Goal: Task Accomplishment & Management: Manage account settings

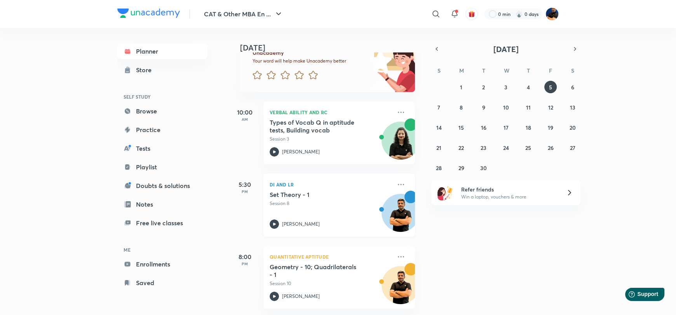
scroll to position [74, 0]
click at [553, 16] on img at bounding box center [551, 13] width 13 height 13
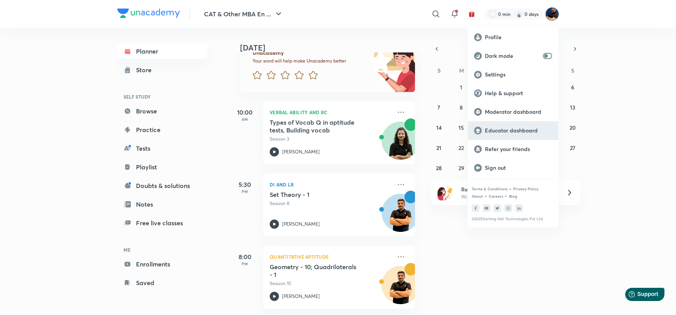
click at [509, 131] on p "Educator dashboard" at bounding box center [518, 130] width 67 height 7
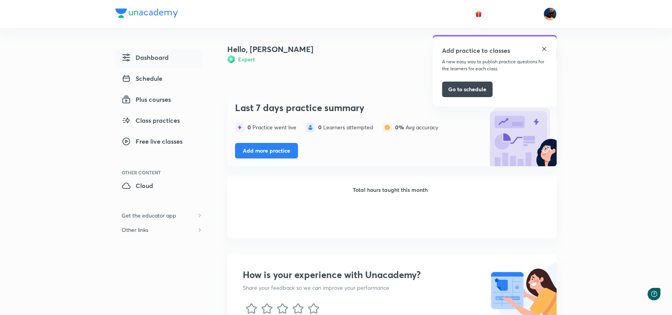
click at [545, 46] on img at bounding box center [544, 49] width 6 height 6
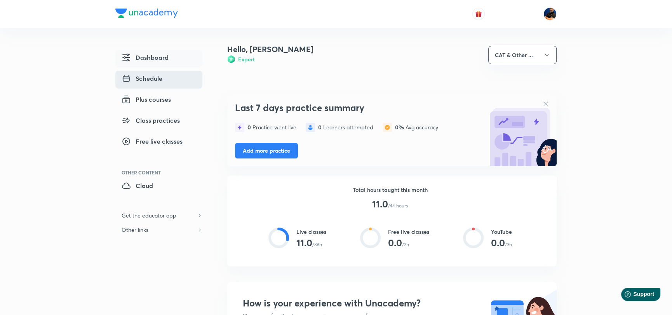
click at [152, 78] on span "Schedule" at bounding box center [142, 78] width 41 height 9
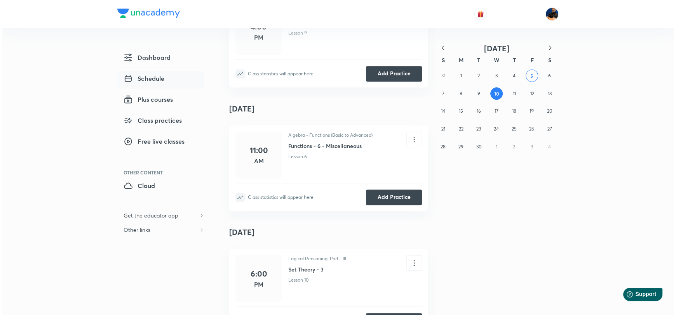
scroll to position [776, 0]
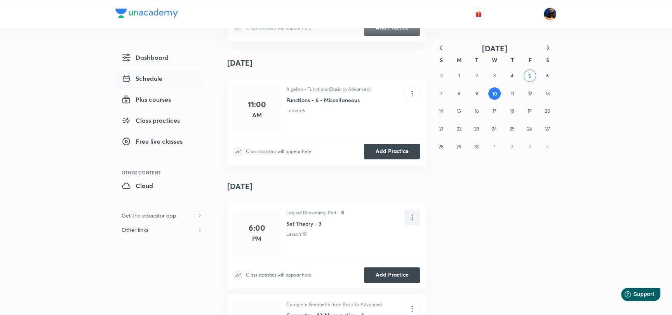
click at [412, 213] on icon at bounding box center [412, 217] width 9 height 9
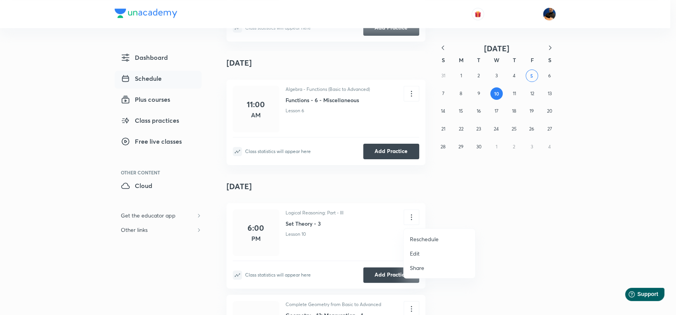
click at [447, 242] on li "Reschedule" at bounding box center [439, 239] width 71 height 14
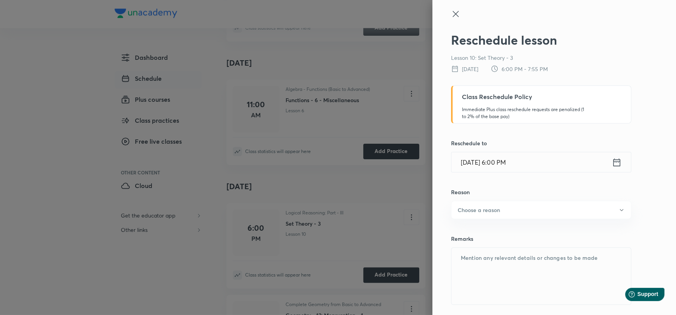
click at [466, 165] on input "Sep 12, 2025, 6:00 PM" at bounding box center [531, 162] width 160 height 20
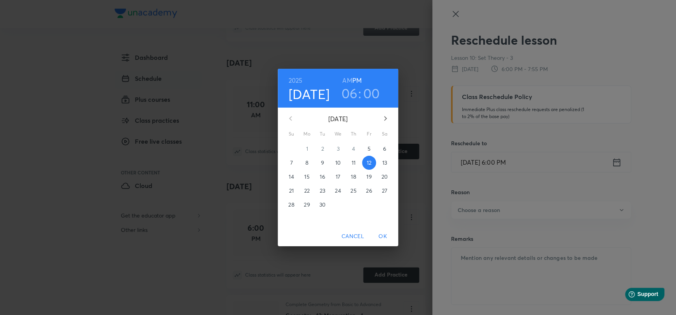
click at [354, 163] on p "11" at bounding box center [353, 163] width 4 height 8
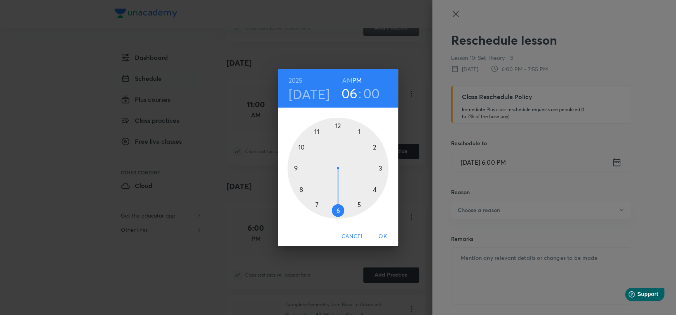
click at [381, 234] on span "OK" at bounding box center [382, 236] width 19 height 10
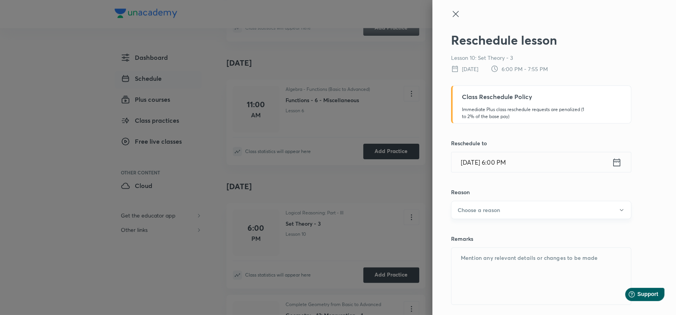
click at [518, 211] on button "Choose a reason" at bounding box center [541, 210] width 180 height 18
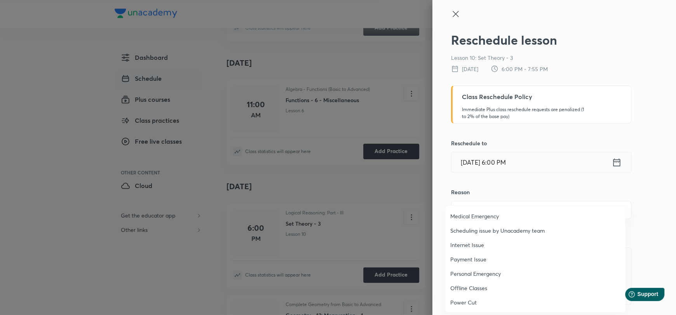
click at [471, 276] on span "Personal Emergency" at bounding box center [535, 274] width 170 height 8
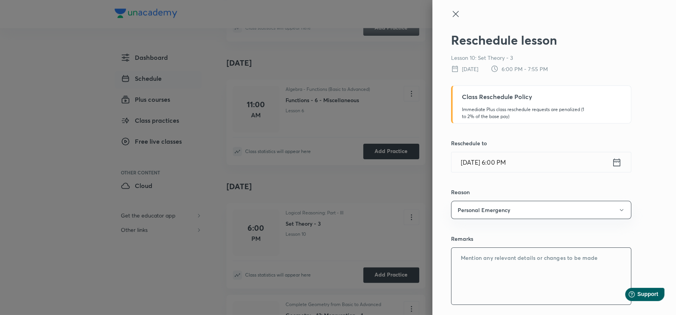
click at [473, 259] on textarea at bounding box center [540, 276] width 179 height 57
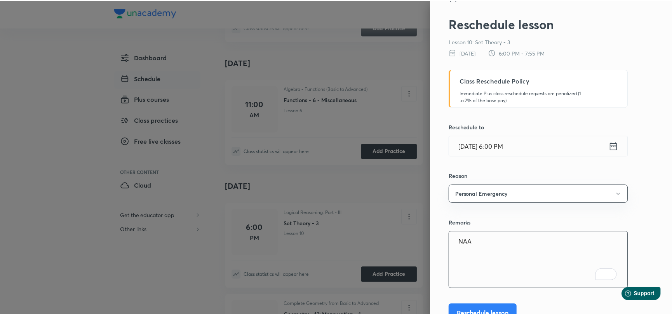
scroll to position [23, 0]
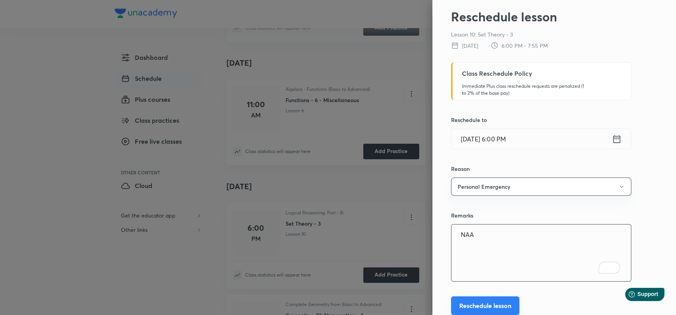
type textarea "NAA"
click at [489, 303] on button "Reschedule lesson" at bounding box center [485, 305] width 68 height 19
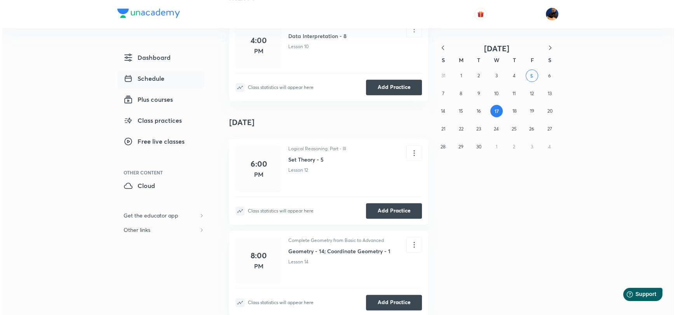
scroll to position [849, 0]
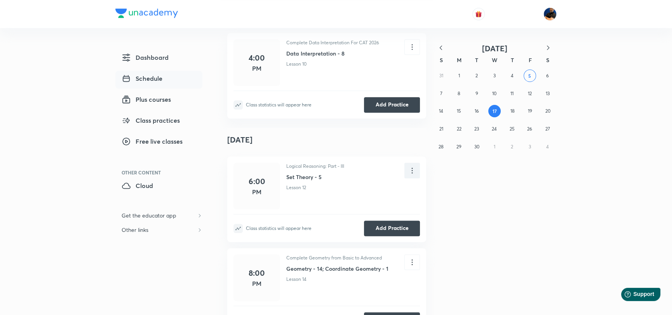
click at [411, 172] on icon at bounding box center [412, 170] width 9 height 9
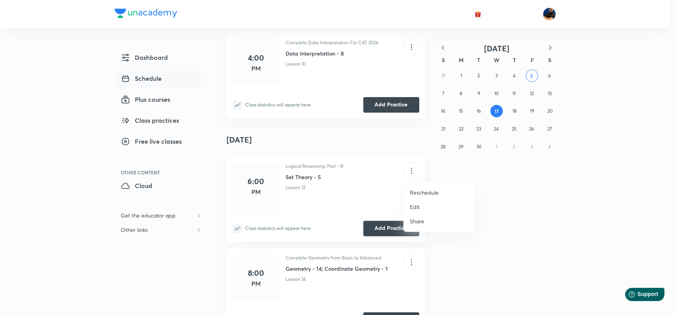
click at [432, 194] on p "Reschedule" at bounding box center [424, 192] width 29 height 8
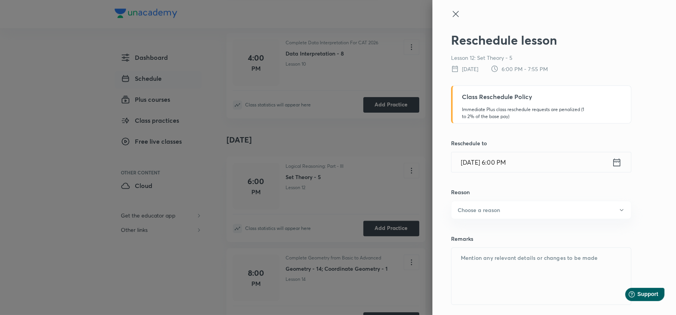
click at [470, 165] on input "Sep 19, 2025, 6:00 PM" at bounding box center [531, 162] width 160 height 20
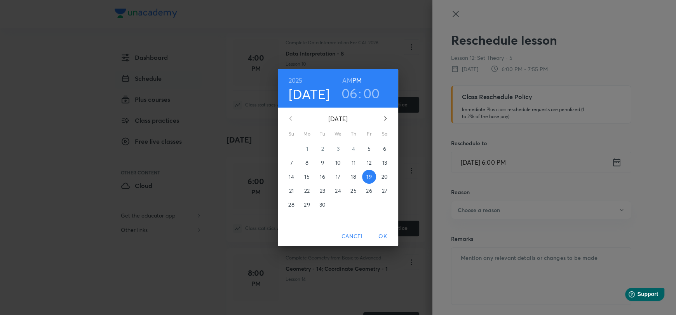
click at [354, 174] on p "18" at bounding box center [353, 177] width 5 height 8
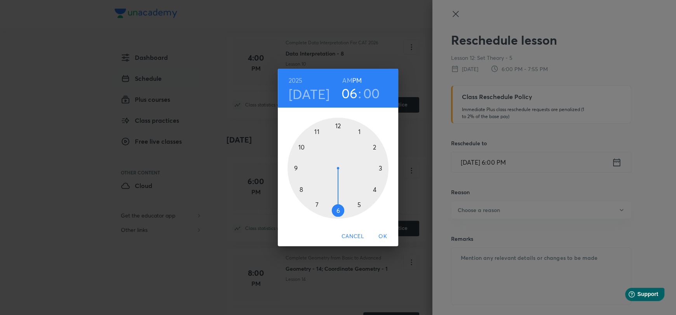
click at [381, 238] on span "OK" at bounding box center [382, 236] width 19 height 10
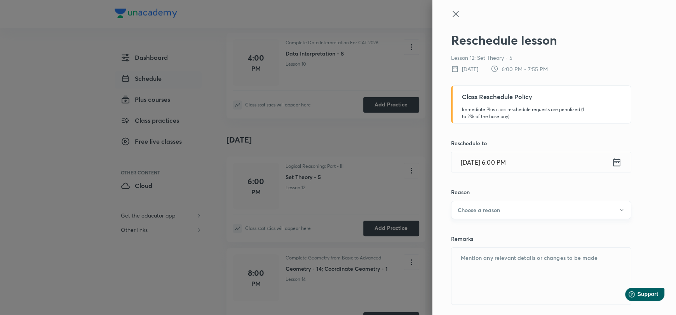
click at [475, 209] on h6 "Choose a reason" at bounding box center [478, 210] width 42 height 8
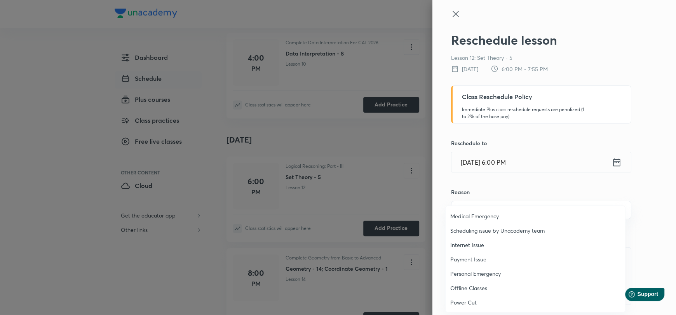
click at [469, 268] on li "Personal Emergency" at bounding box center [534, 273] width 179 height 14
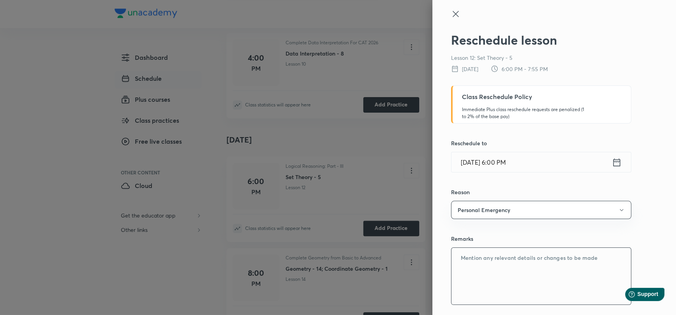
click at [469, 271] on textarea at bounding box center [540, 276] width 179 height 57
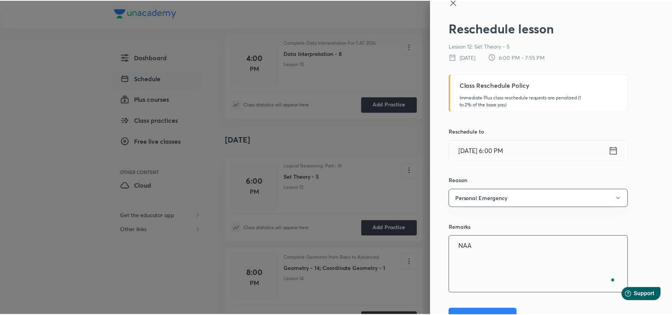
scroll to position [23, 0]
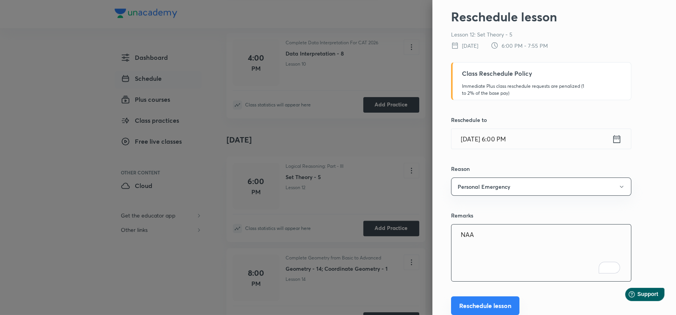
type textarea "NAA"
click at [485, 307] on button "Reschedule lesson" at bounding box center [485, 305] width 68 height 19
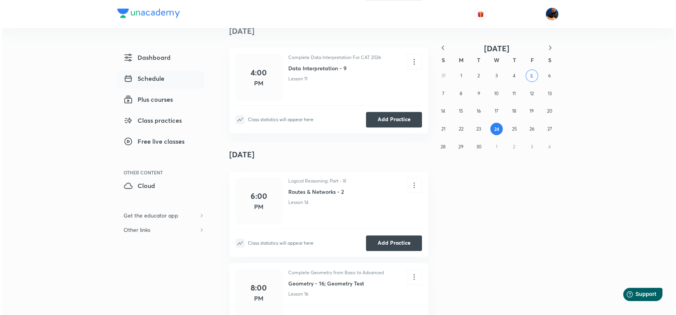
scroll to position [621, 0]
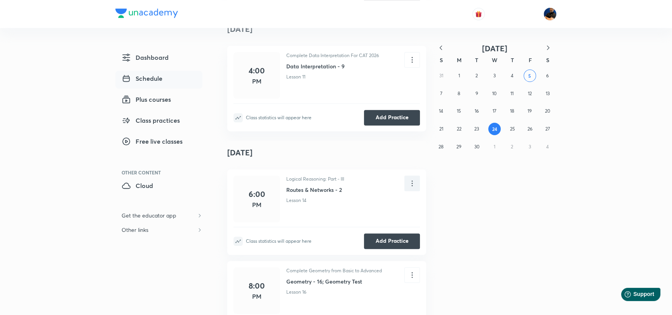
click at [410, 179] on icon at bounding box center [412, 183] width 9 height 9
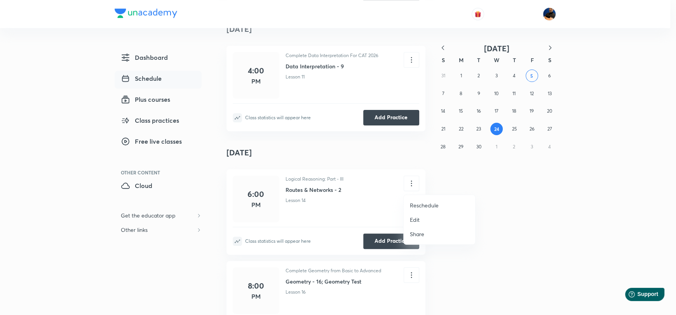
click at [434, 203] on p "Reschedule" at bounding box center [424, 205] width 29 height 8
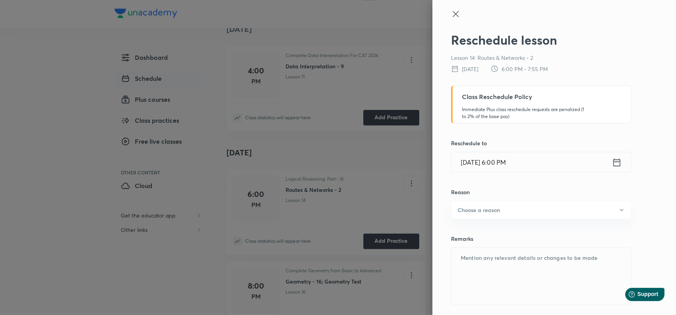
click at [470, 160] on input "Sep 26, 2025, 6:00 PM" at bounding box center [531, 162] width 160 height 20
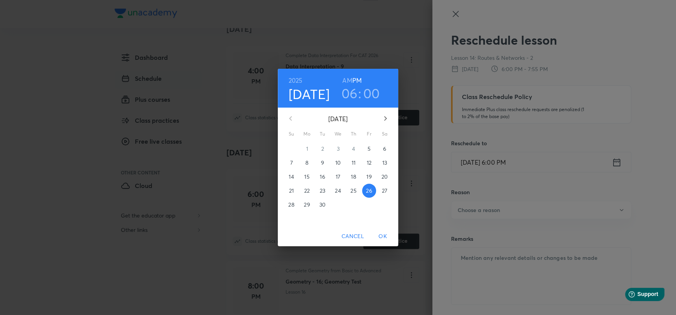
click at [352, 190] on p "25" at bounding box center [353, 191] width 6 height 8
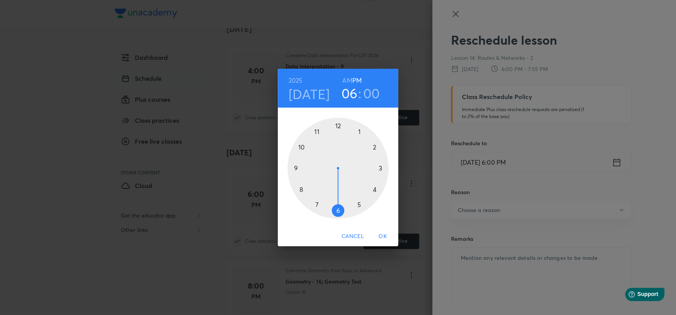
click at [379, 233] on span "OK" at bounding box center [382, 236] width 19 height 10
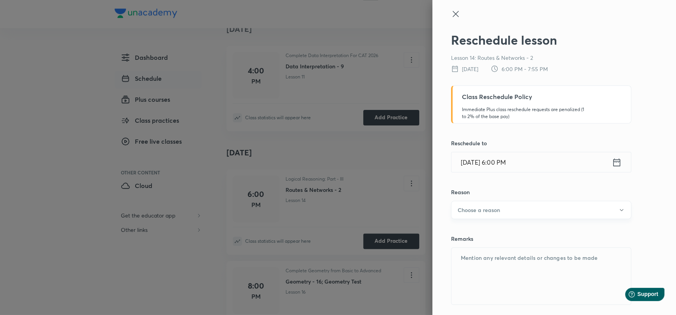
click at [487, 213] on h6 "Choose a reason" at bounding box center [478, 210] width 42 height 8
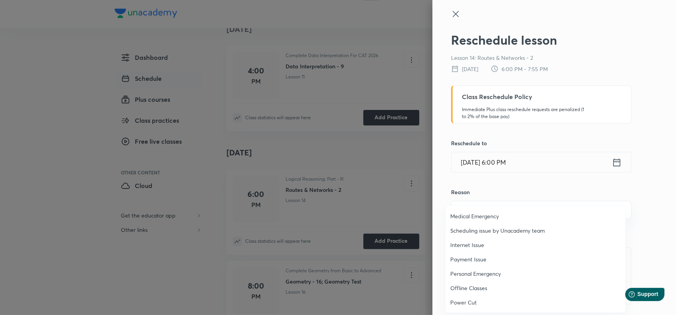
click at [465, 271] on span "Personal Emergency" at bounding box center [535, 274] width 170 height 8
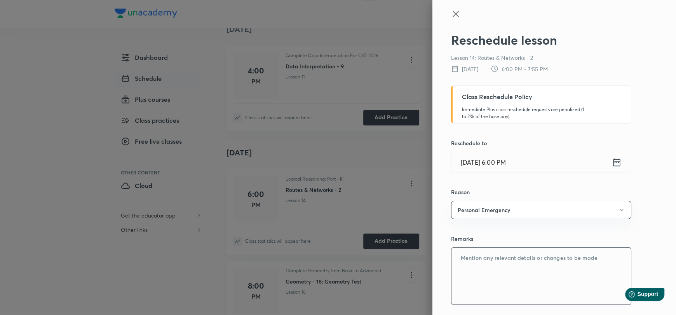
click at [470, 264] on textarea at bounding box center [540, 276] width 179 height 57
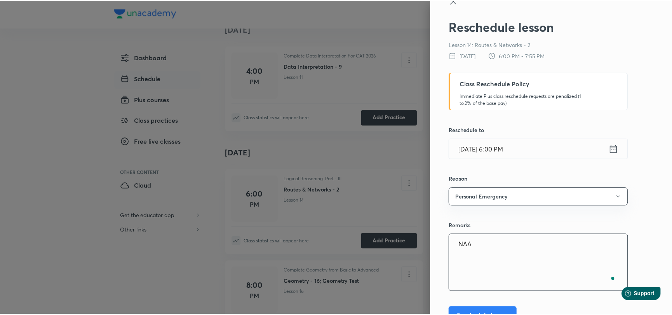
scroll to position [23, 0]
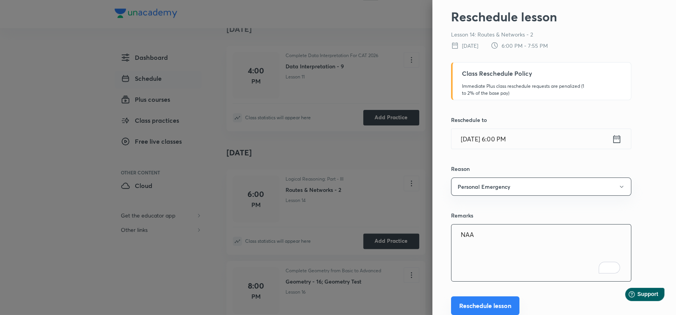
type textarea "NAA"
click at [490, 300] on button "Reschedule lesson" at bounding box center [485, 305] width 68 height 19
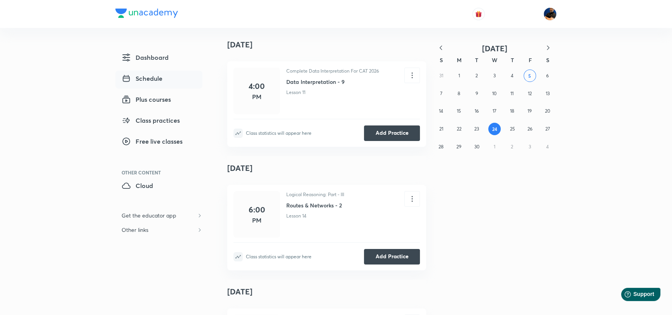
scroll to position [0, 0]
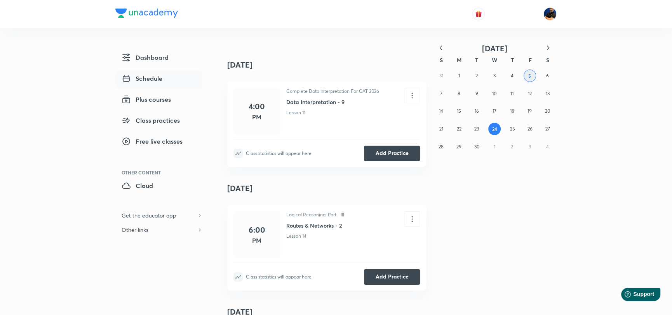
click at [529, 78] on button "5" at bounding box center [530, 76] width 12 height 12
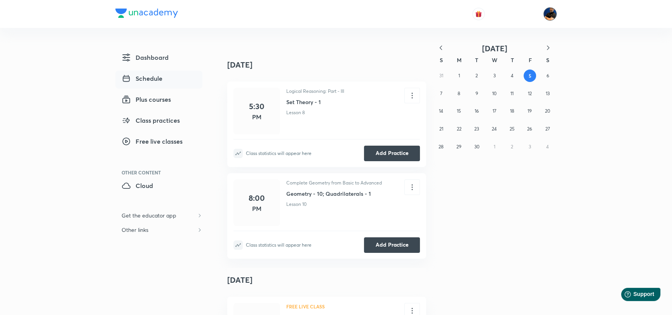
click at [522, 20] on div at bounding box center [521, 13] width 72 height 13
click at [555, 11] on img at bounding box center [549, 13] width 13 height 13
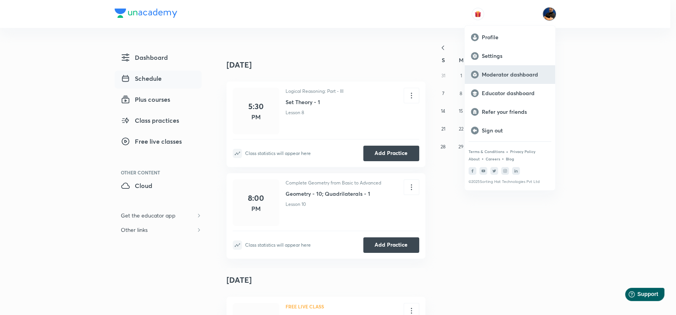
click at [496, 72] on p "Moderator dashboard" at bounding box center [515, 74] width 67 height 7
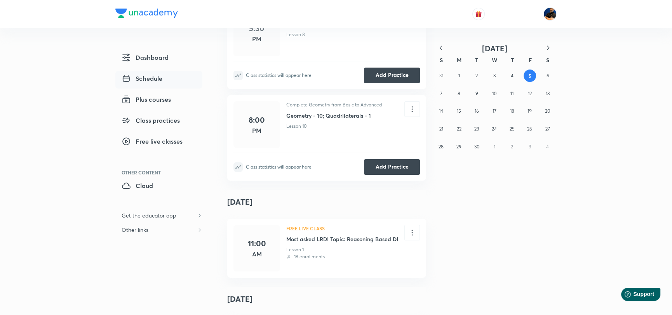
scroll to position [116, 0]
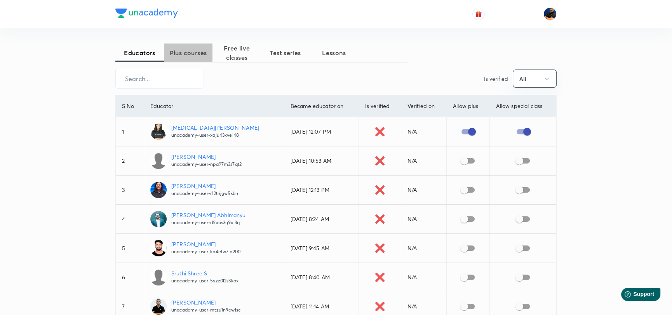
click at [192, 48] on span "Plus courses" at bounding box center [188, 52] width 49 height 9
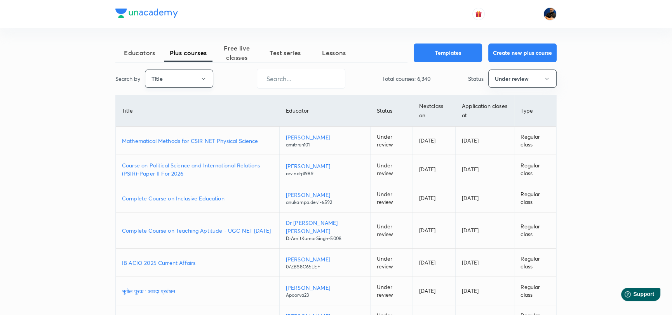
click at [205, 76] on icon "button" at bounding box center [203, 79] width 6 height 6
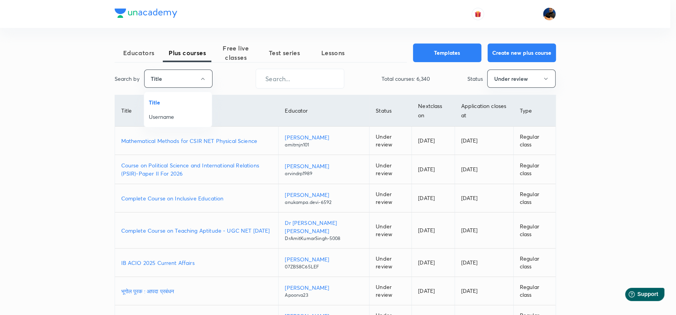
click at [165, 116] on span "Username" at bounding box center [178, 117] width 58 height 8
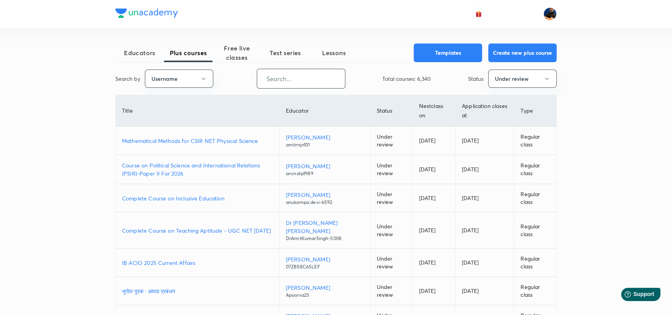
click at [276, 78] on input "text" at bounding box center [301, 79] width 88 height 20
click at [507, 81] on button "Under review" at bounding box center [522, 79] width 68 height 18
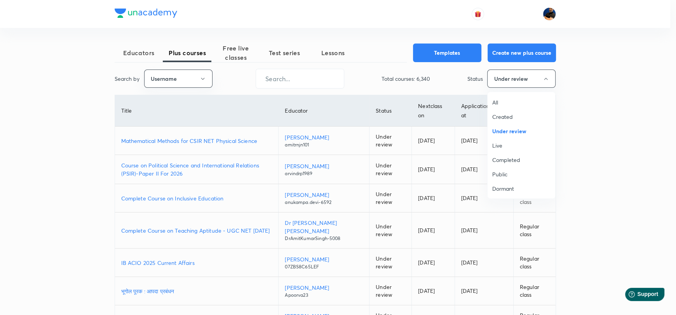
click at [500, 101] on span "All" at bounding box center [521, 102] width 58 height 8
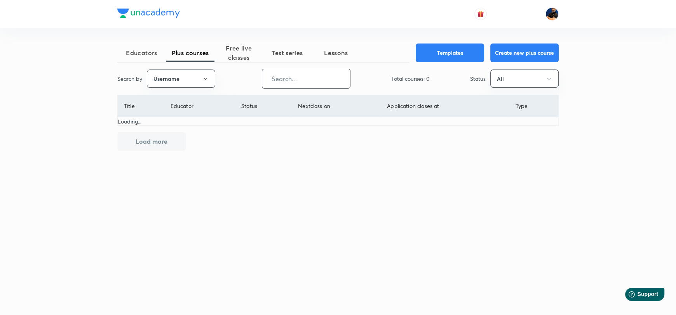
click at [295, 80] on input "text" at bounding box center [306, 79] width 88 height 20
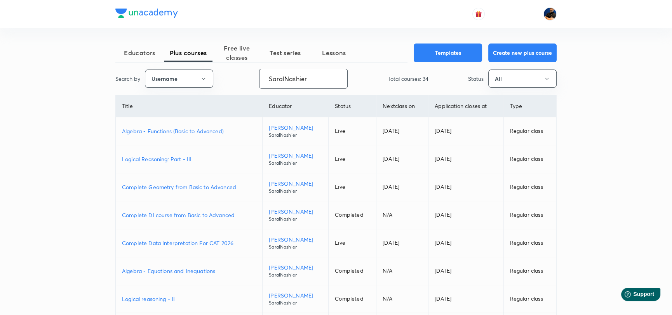
type input "SaralNashier"
click at [244, 103] on th "Title" at bounding box center [189, 106] width 147 height 22
click at [191, 186] on p "Complete Geometry from Basic to Advanced" at bounding box center [189, 187] width 134 height 8
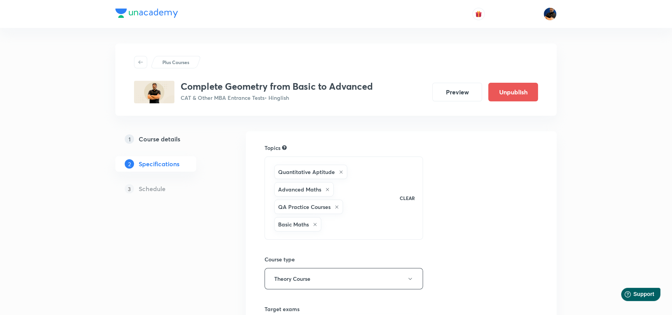
click at [155, 136] on h5 "Course details" at bounding box center [160, 138] width 42 height 9
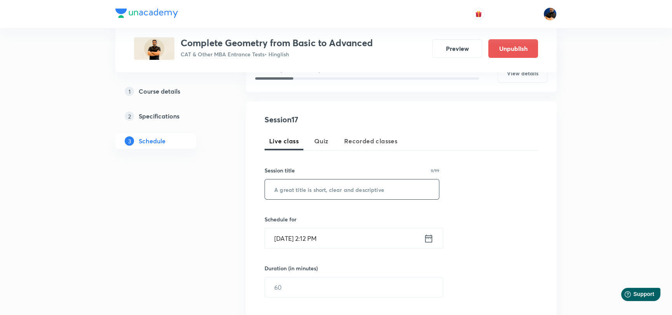
click at [295, 190] on input "text" at bounding box center [352, 189] width 174 height 20
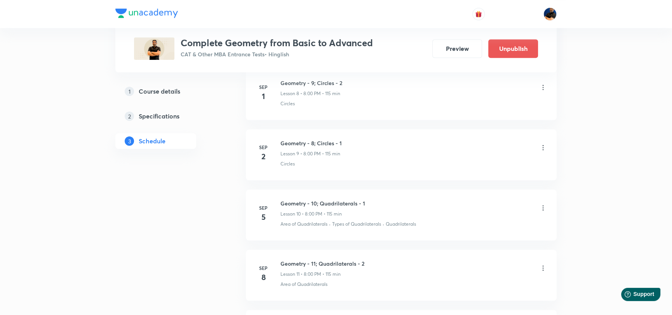
scroll to position [893, 0]
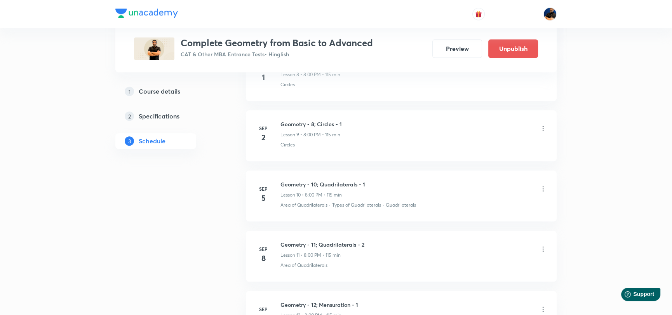
click at [542, 188] on icon at bounding box center [543, 189] width 8 height 8
click at [476, 206] on p "Edit" at bounding box center [471, 207] width 10 height 8
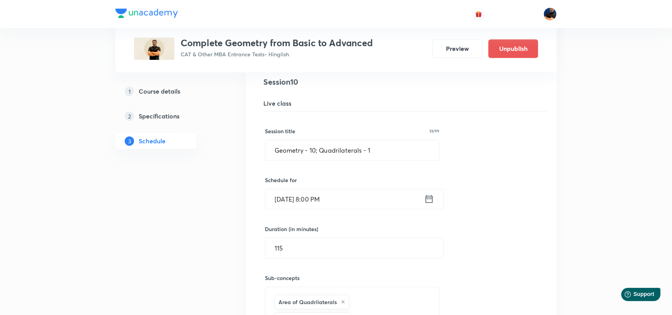
scroll to position [699, 0]
drag, startPoint x: 371, startPoint y: 145, endPoint x: 320, endPoint y: 143, distance: 50.5
click at [320, 143] on input "Geometry - 10; Quadrilaterals - 1" at bounding box center [352, 148] width 174 height 20
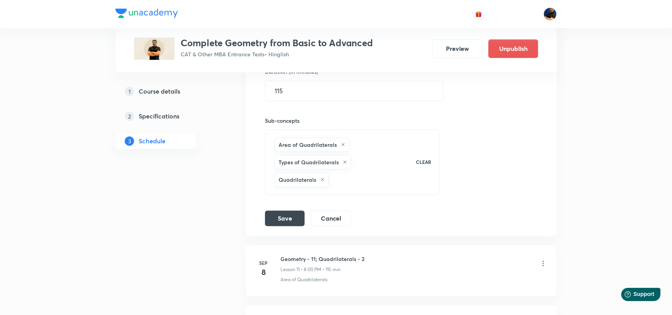
scroll to position [893, 0]
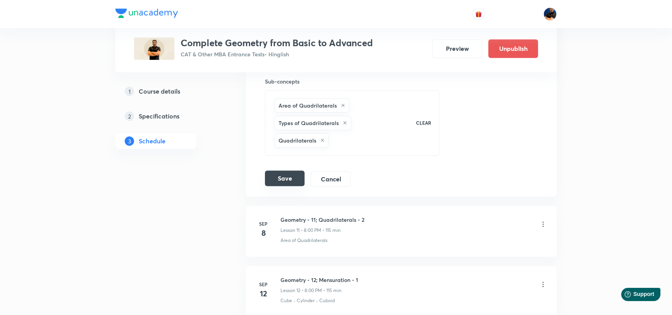
type input "Geometry - 10; Circles - 2"
click at [278, 178] on button "Save" at bounding box center [285, 178] width 40 height 16
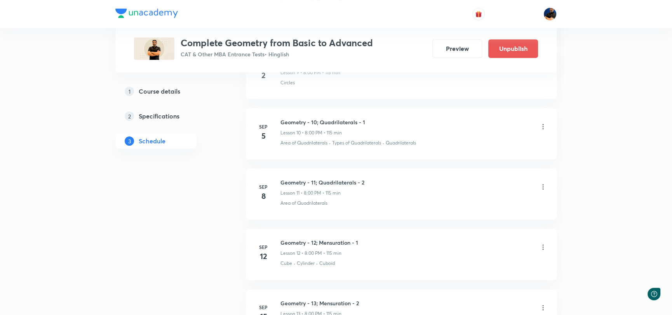
scroll to position [893, 0]
click at [544, 124] on icon at bounding box center [543, 127] width 8 height 8
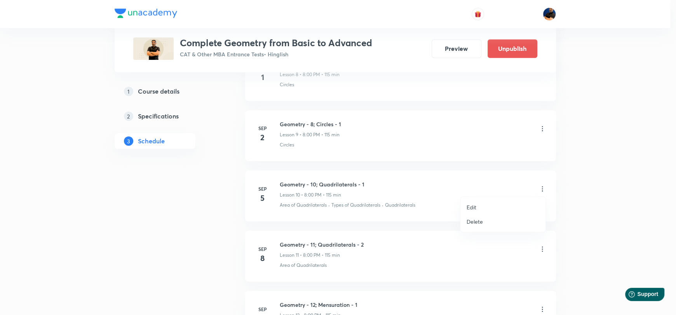
click at [612, 139] on div at bounding box center [338, 157] width 676 height 315
click at [540, 187] on icon at bounding box center [543, 189] width 8 height 8
click at [499, 206] on li "Edit" at bounding box center [502, 207] width 85 height 14
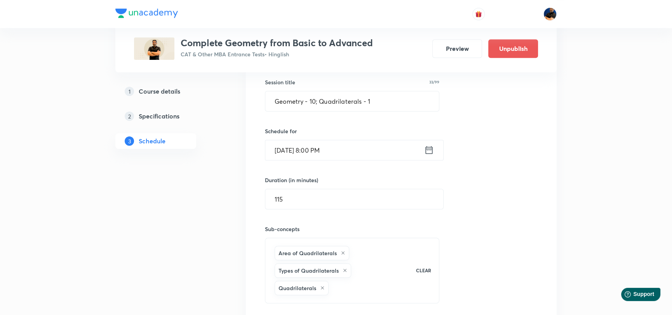
scroll to position [738, 0]
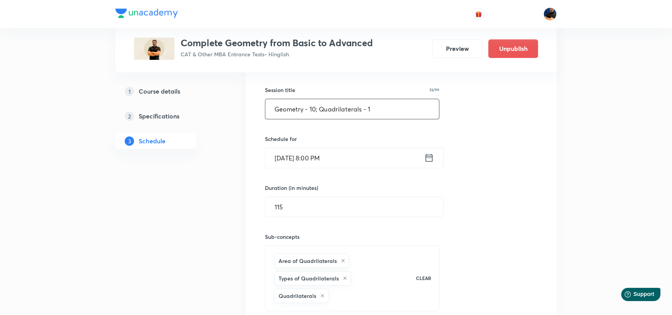
drag, startPoint x: 374, startPoint y: 105, endPoint x: 318, endPoint y: 105, distance: 56.7
click at [318, 105] on input "Geometry - 10; Quadrilaterals - 1" at bounding box center [352, 109] width 174 height 20
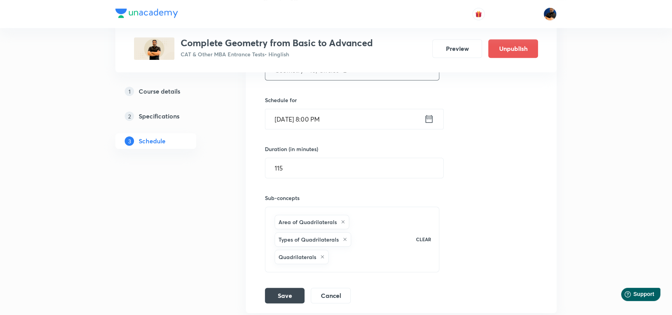
scroll to position [854, 0]
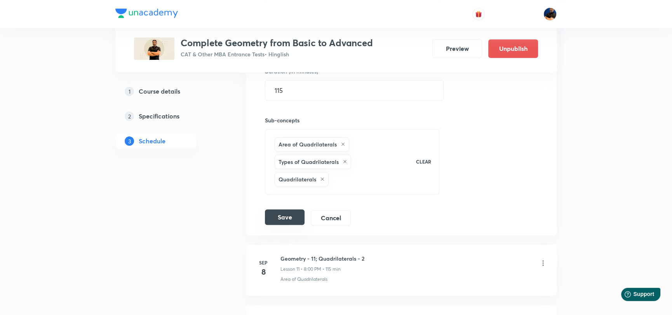
type input "Geometry - 10; Circles -2"
click at [293, 217] on button "Save" at bounding box center [285, 217] width 40 height 16
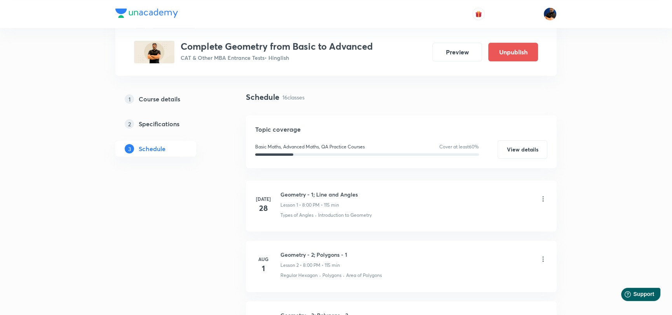
scroll to position [0, 0]
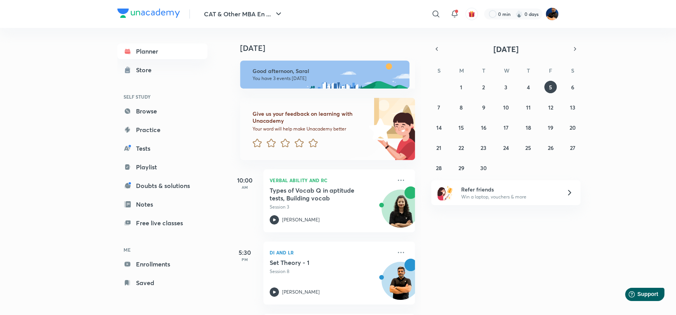
scroll to position [74, 0]
